Goal: Book appointment/travel/reservation

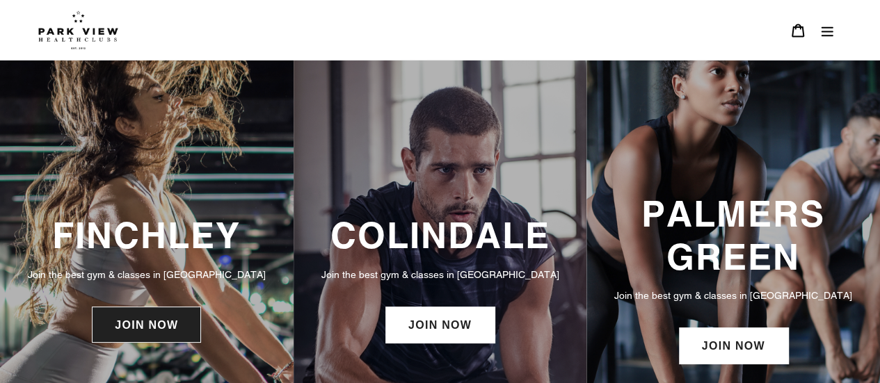
click at [140, 318] on link "JOIN NOW" at bounding box center [146, 325] width 109 height 36
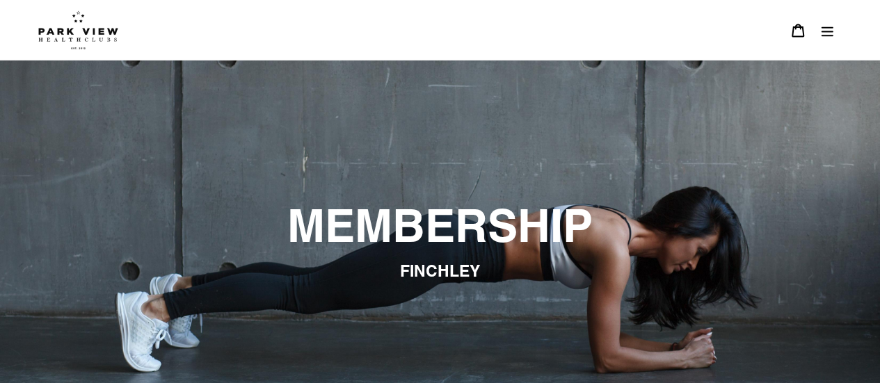
click at [826, 34] on icon "Menu" at bounding box center [827, 31] width 14 height 14
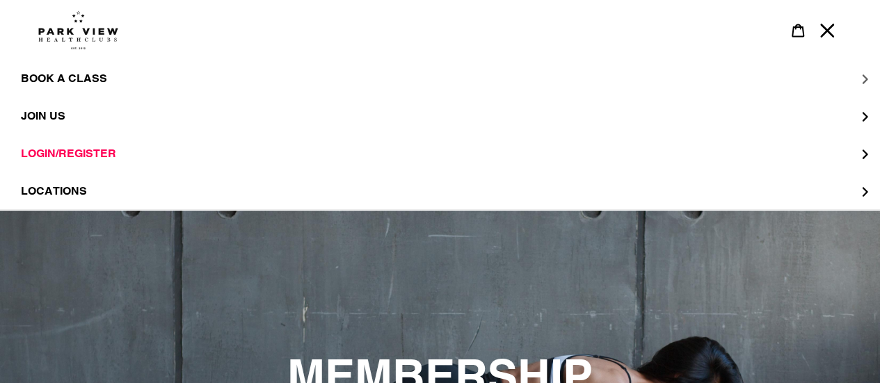
click at [63, 83] on span "BOOK A CLASS" at bounding box center [64, 79] width 86 height 14
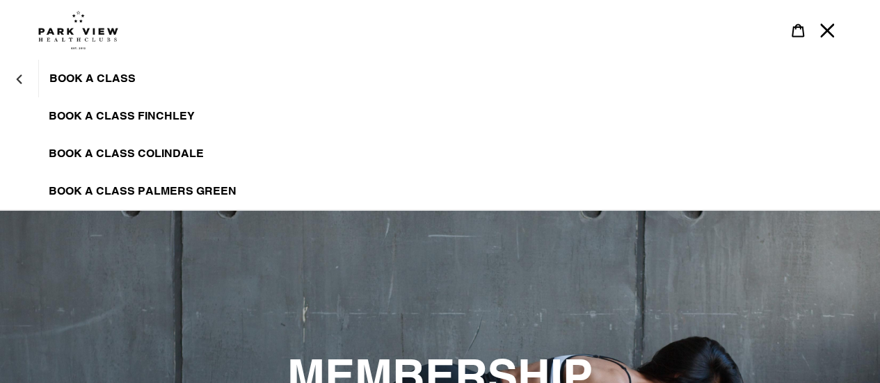
click at [108, 106] on link "BOOK A CLASS FINCHLEY" at bounding box center [440, 116] width 880 height 38
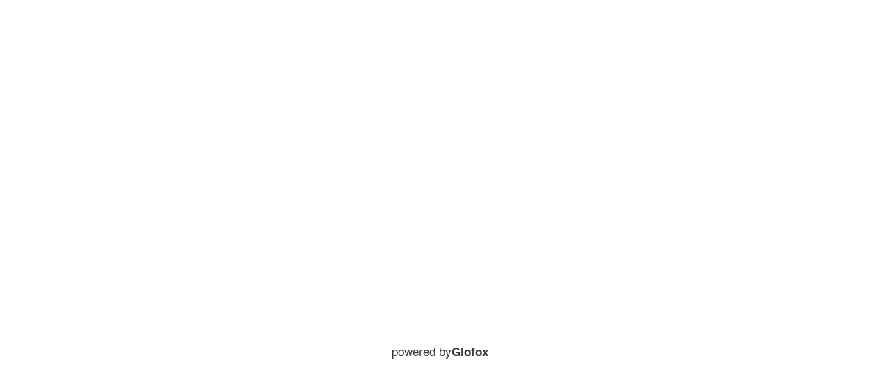
scroll to position [789, 0]
